Goal: Task Accomplishment & Management: Manage account settings

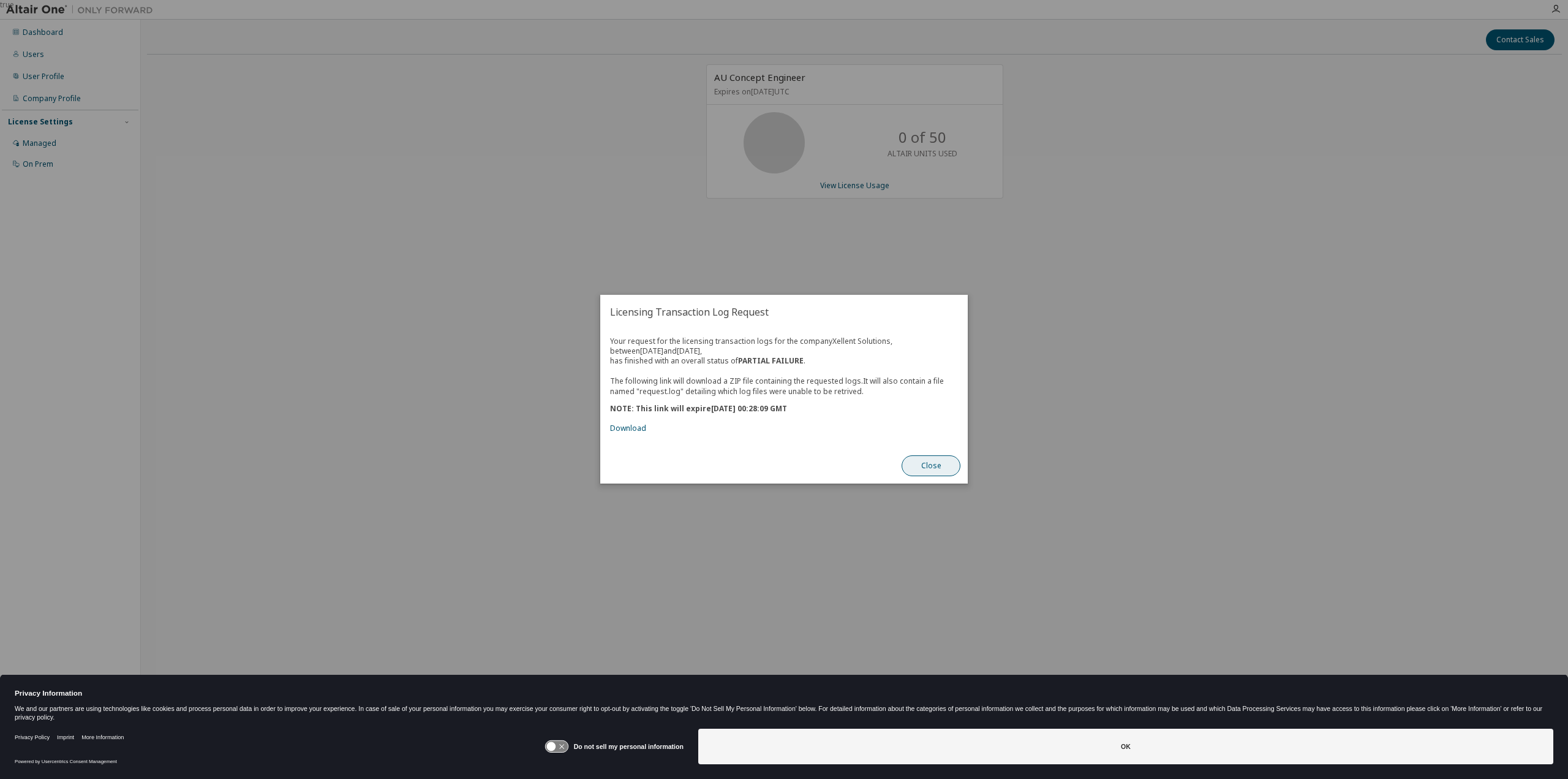
click at [938, 468] on button "Close" at bounding box center [931, 467] width 59 height 21
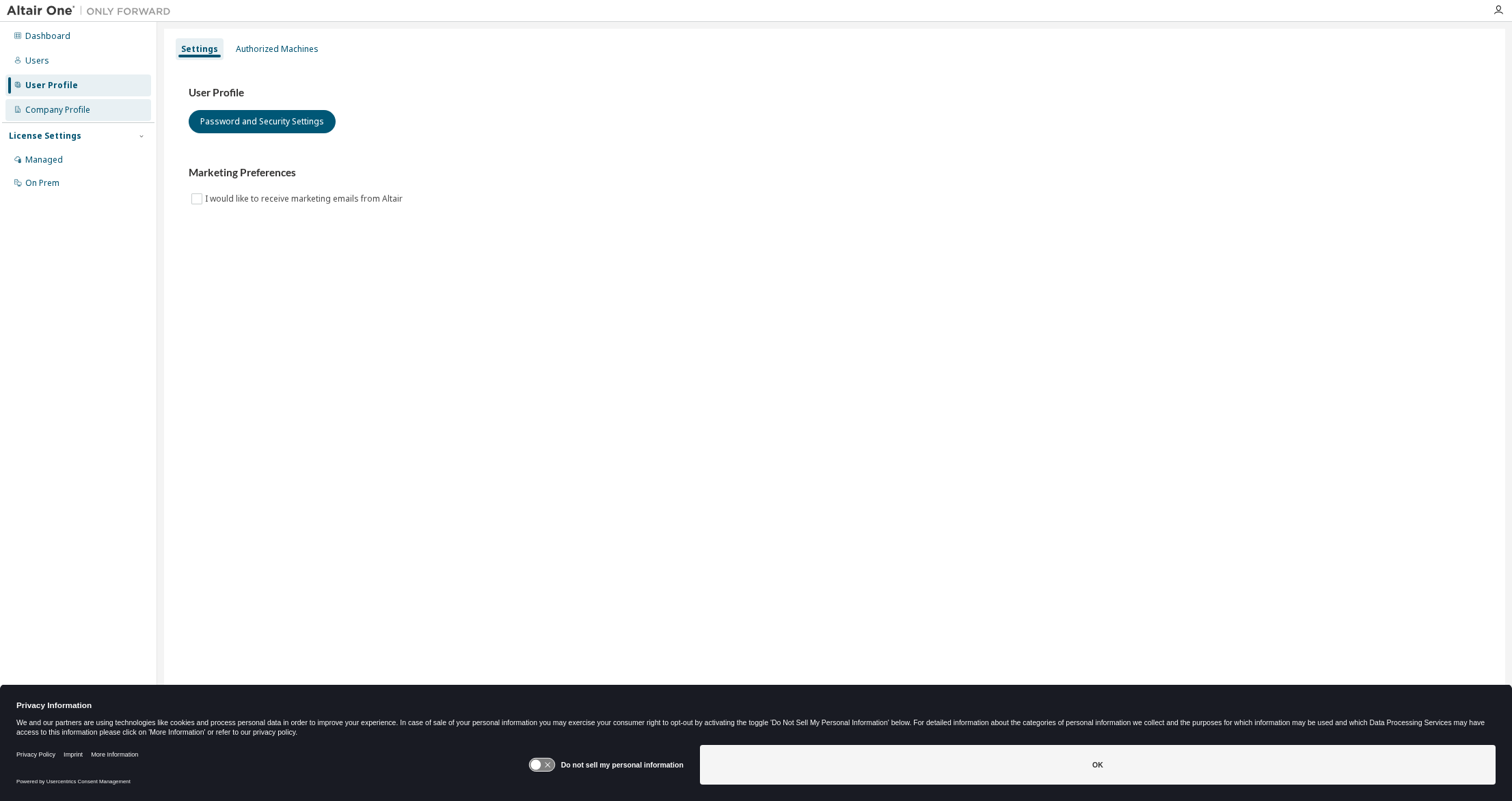
click at [76, 111] on div "Company Profile" at bounding box center [57, 110] width 65 height 11
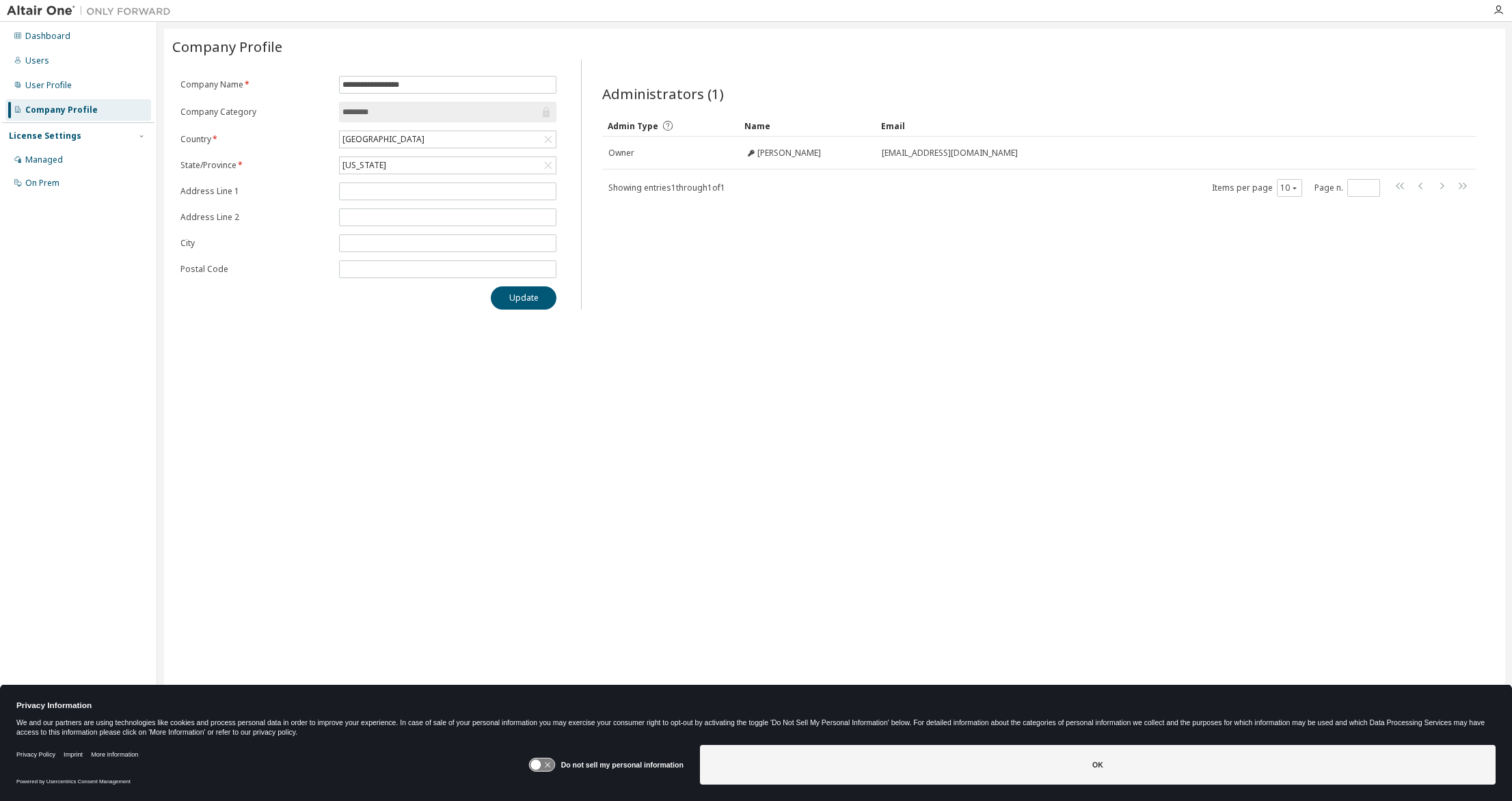
click at [934, 441] on div "**********" at bounding box center [834, 392] width 1341 height 726
click at [63, 160] on div "Managed" at bounding box center [78, 160] width 146 height 22
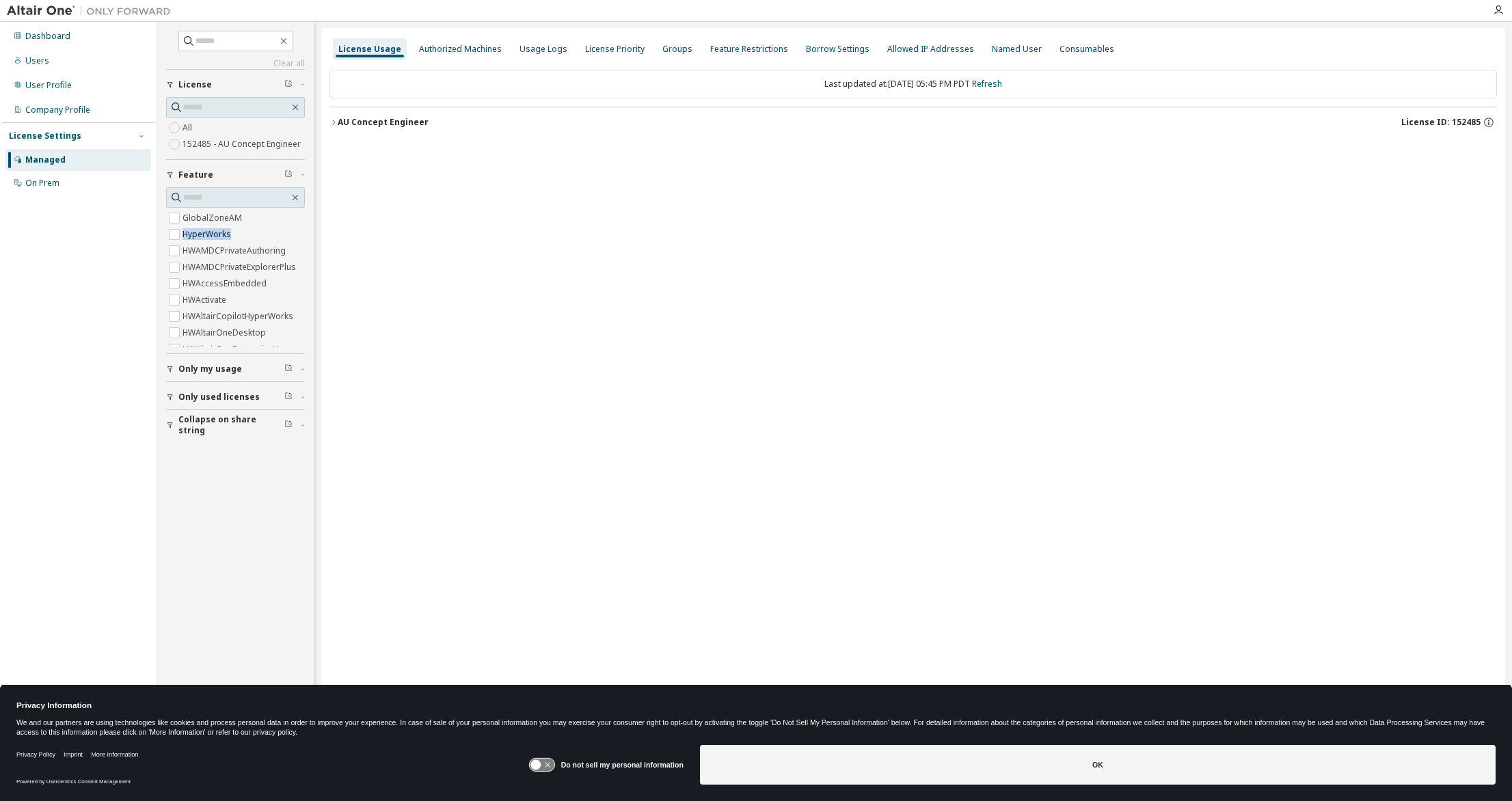
drag, startPoint x: 305, startPoint y: 213, endPoint x: 305, endPoint y: 235, distance: 22.0
click at [305, 235] on div "Clear all Collapse on share string Only used licenses Only my usage Feature Glo…" at bounding box center [235, 379] width 153 height 712
click at [221, 106] on input "text" at bounding box center [236, 107] width 106 height 14
click at [215, 213] on label "HWActivate" at bounding box center [205, 217] width 46 height 16
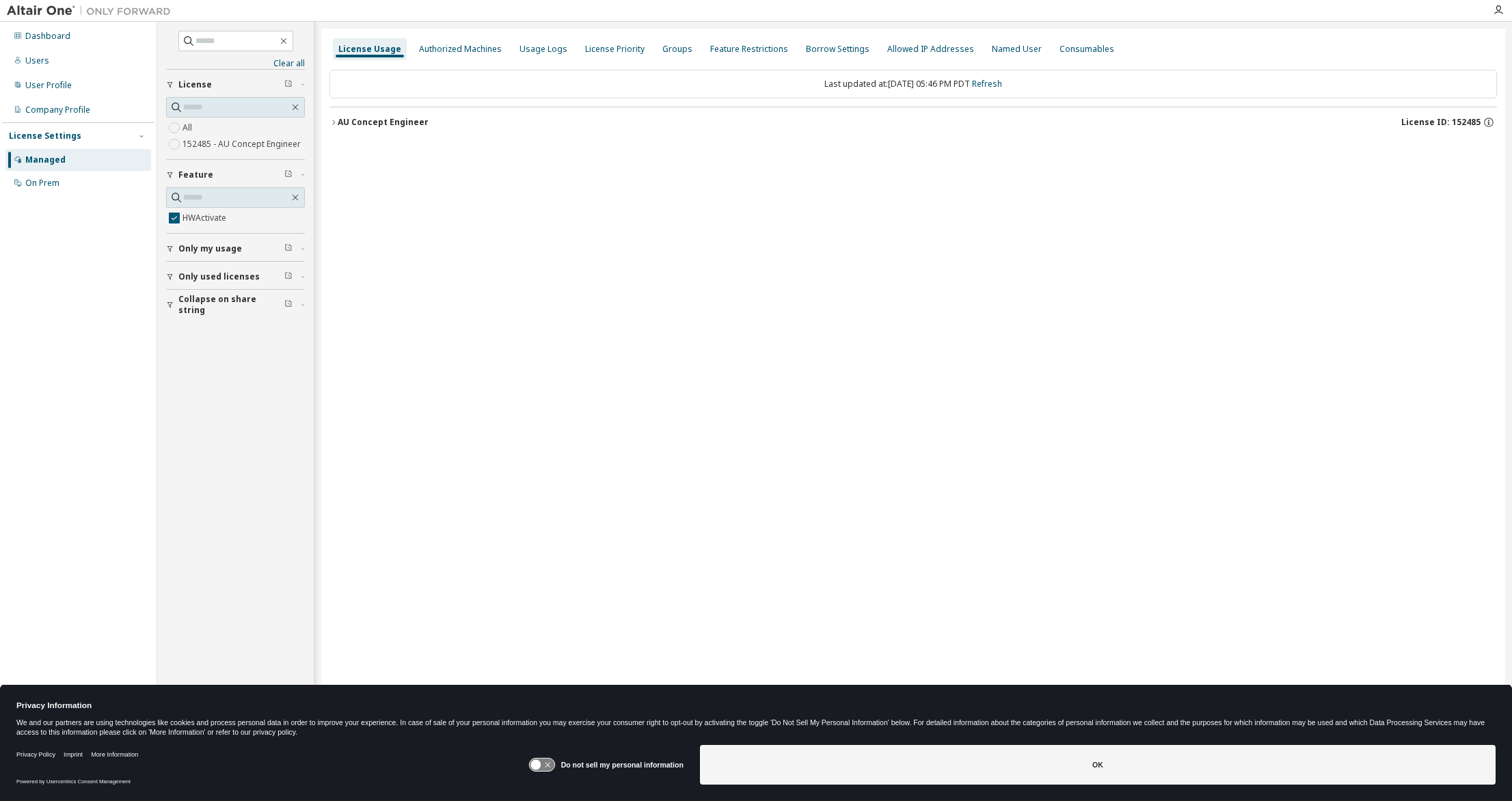
scroll to position [0, 0]
click at [337, 118] on icon "button" at bounding box center [333, 122] width 8 height 8
click at [383, 153] on div "HWActivate" at bounding box center [412, 150] width 123 height 13
click at [370, 152] on div "HWActivate" at bounding box center [412, 150] width 123 height 13
click at [1422, 144] on div "Expire date: [DATE]" at bounding box center [1436, 150] width 96 height 13
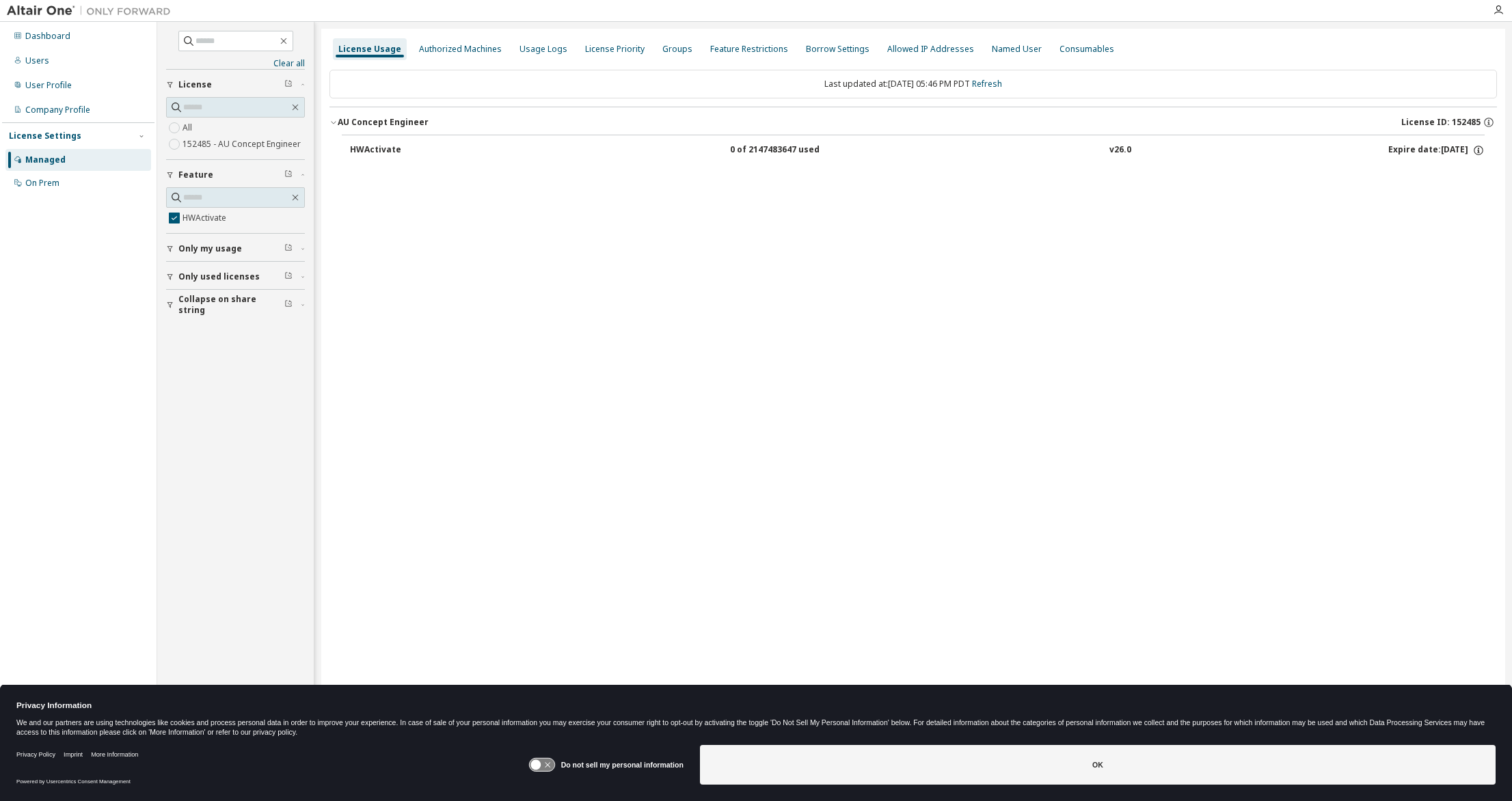
click at [537, 766] on icon at bounding box center [536, 766] width 10 height 10
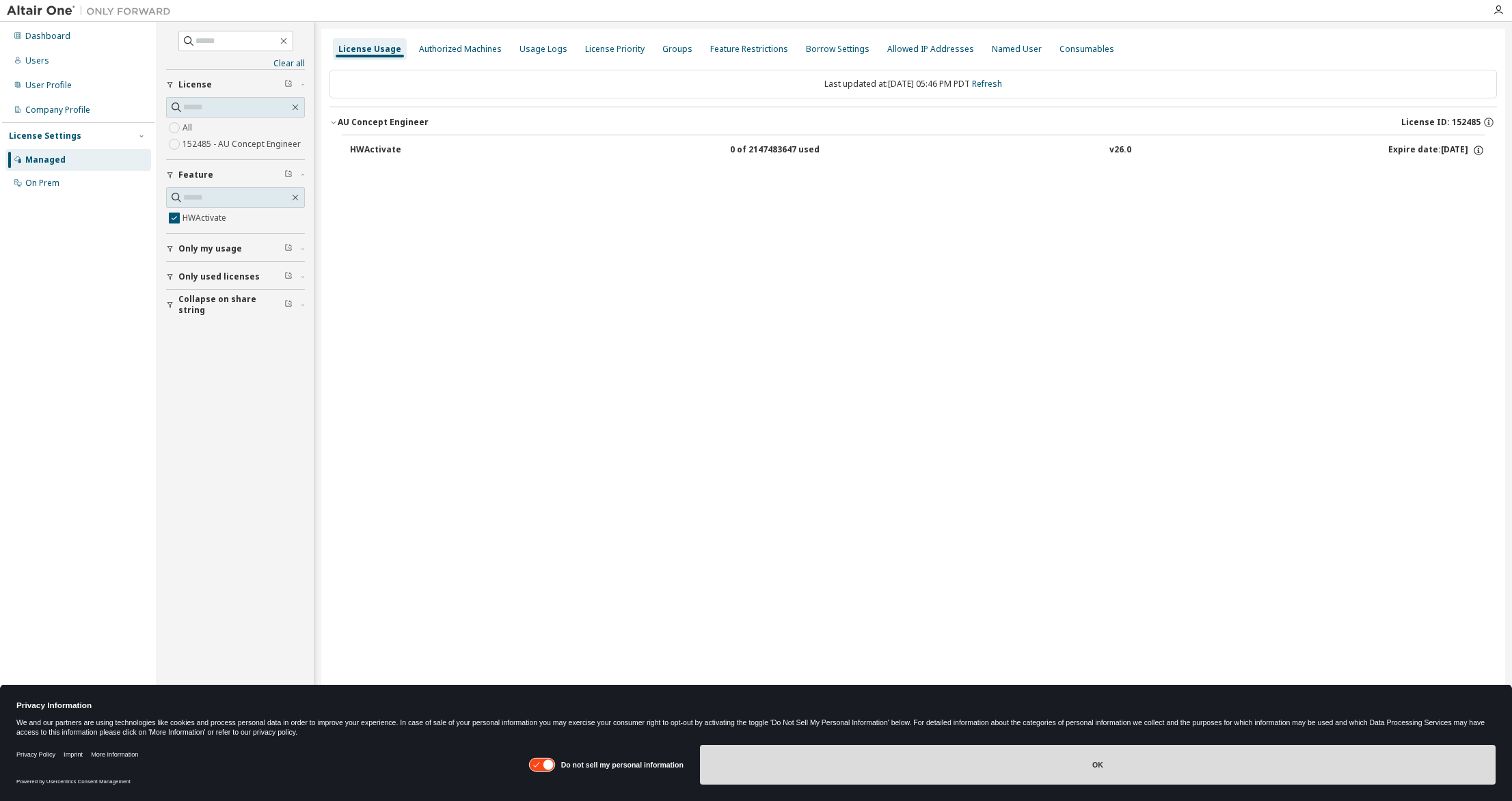
click at [787, 766] on button "OK" at bounding box center [1098, 765] width 796 height 40
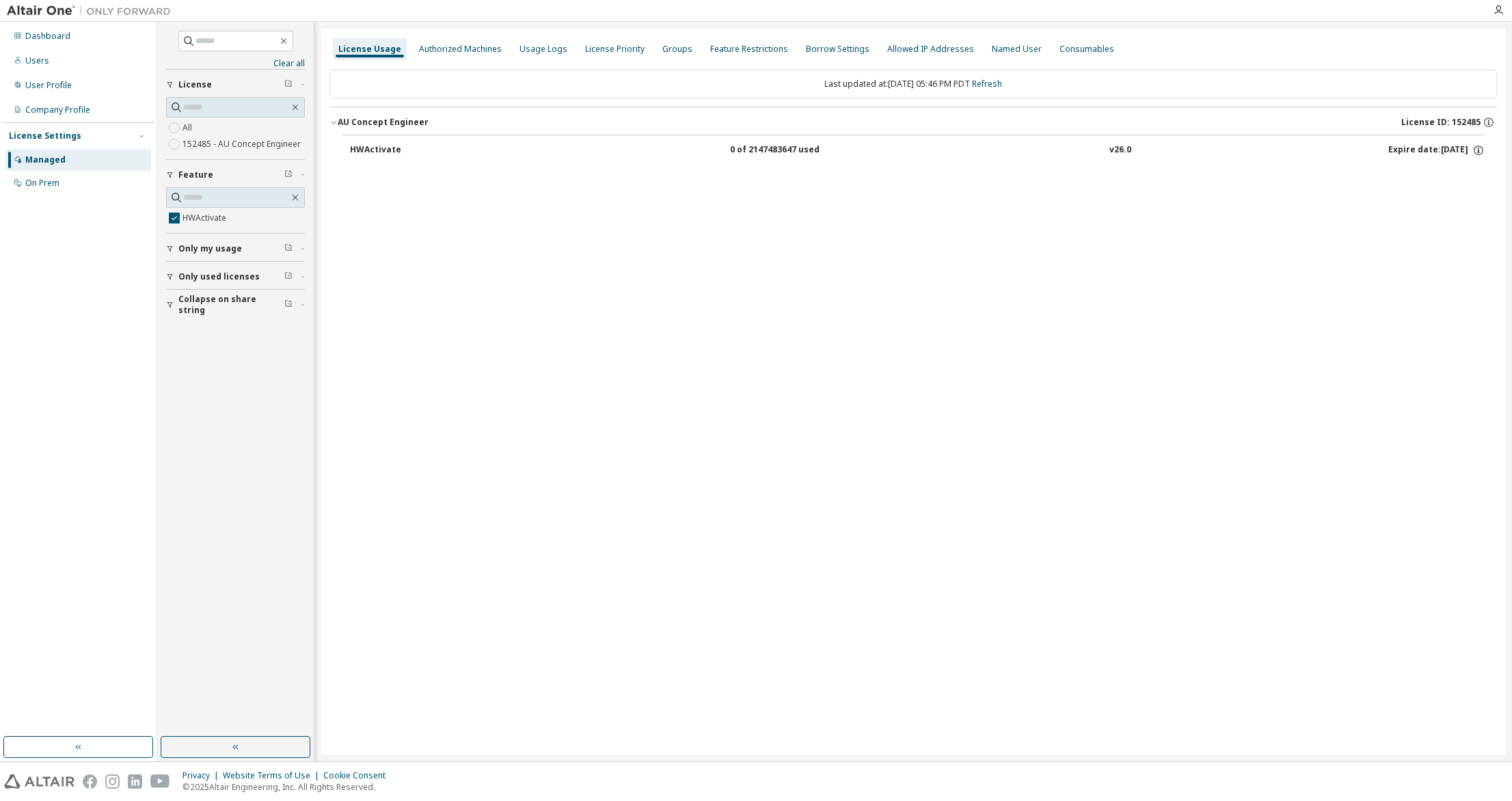
click at [375, 151] on div "HWActivate" at bounding box center [412, 150] width 123 height 13
